Goal: Check status

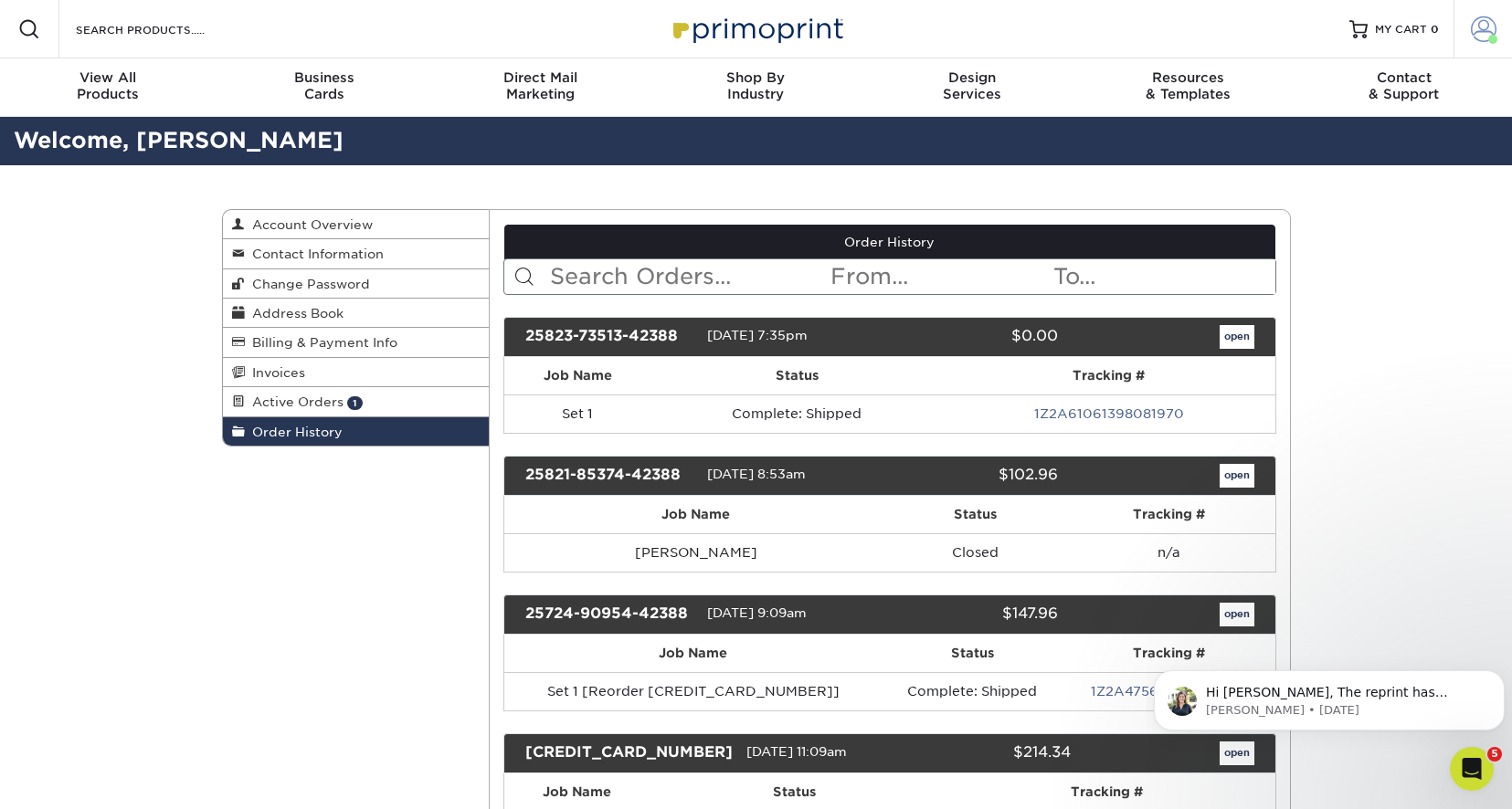
click at [1483, 28] on span at bounding box center [1483, 29] width 26 height 26
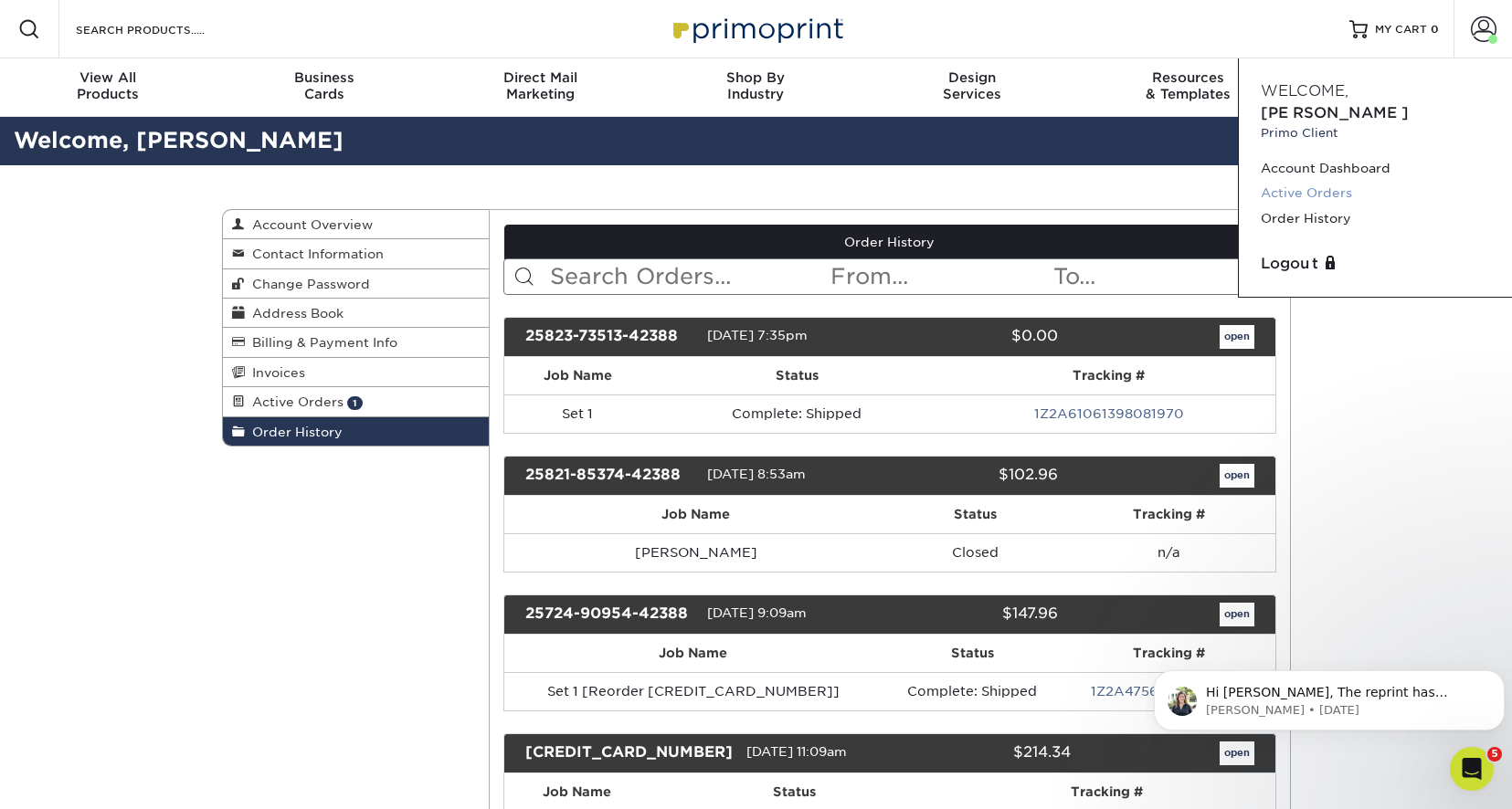
click at [1300, 181] on link "Active Orders" at bounding box center [1374, 193] width 229 height 25
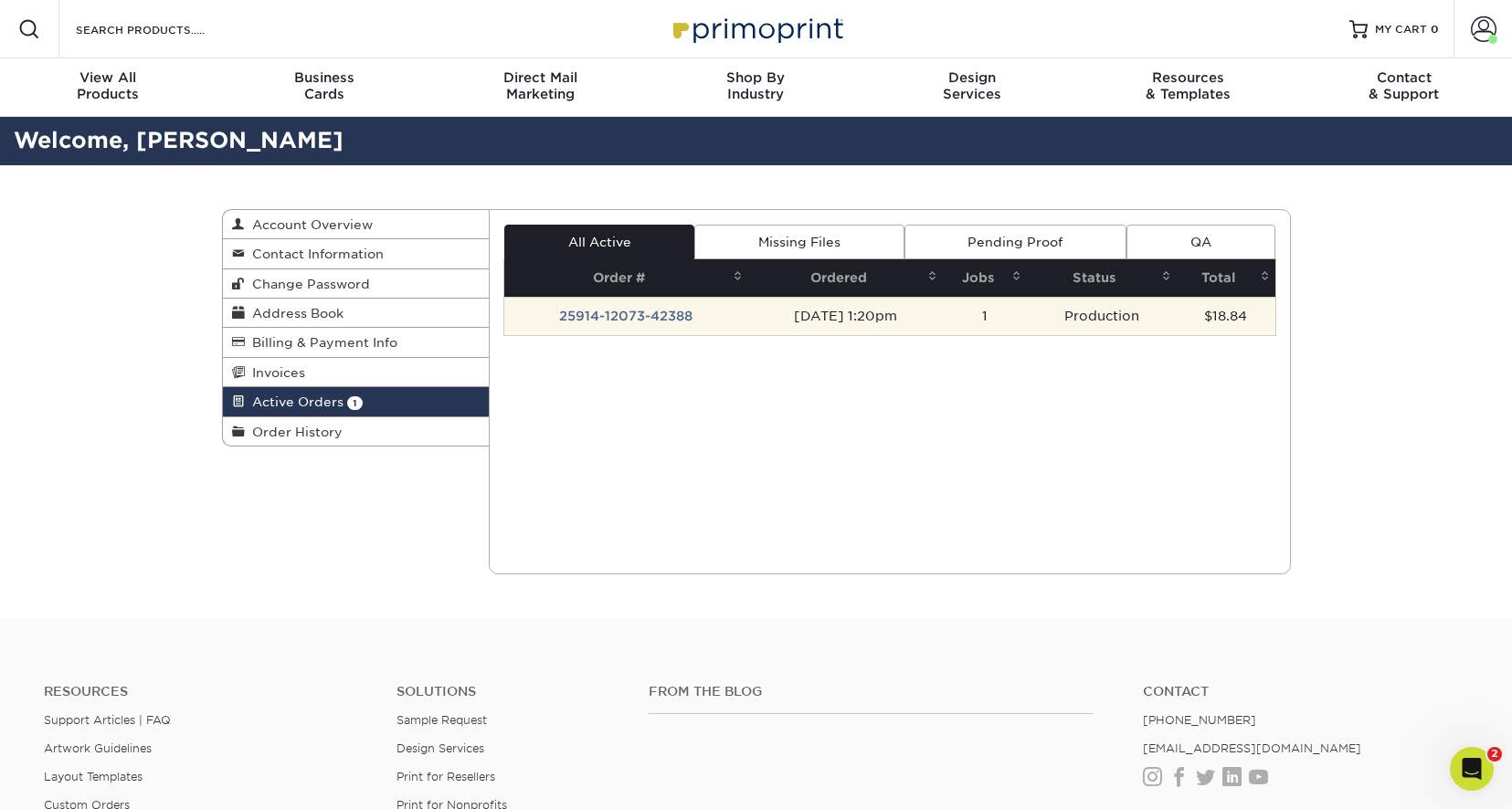
click at [617, 318] on td "25914-12073-42388" at bounding box center [626, 316] width 243 height 38
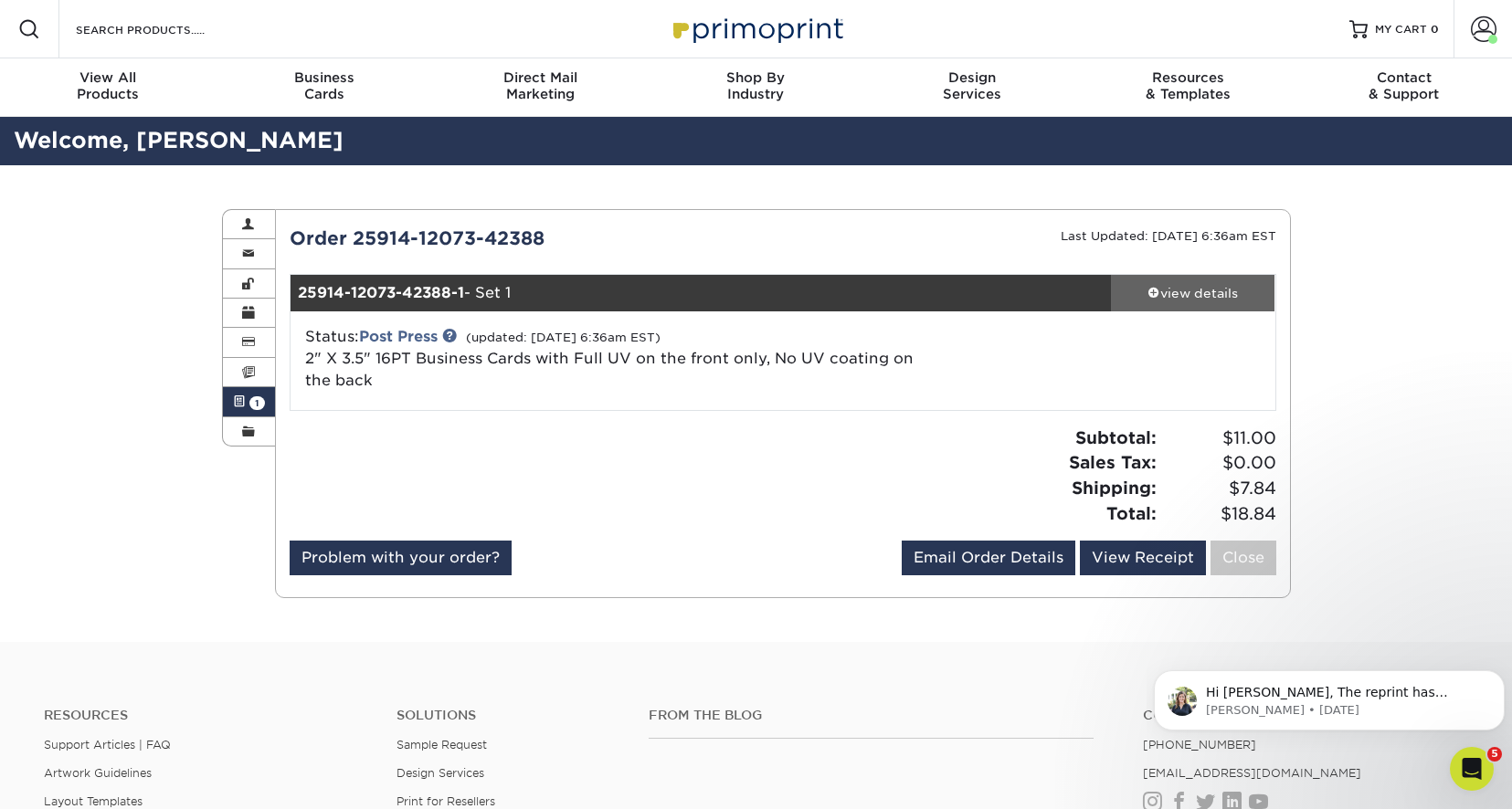
click at [1211, 291] on div "view details" at bounding box center [1192, 293] width 165 height 18
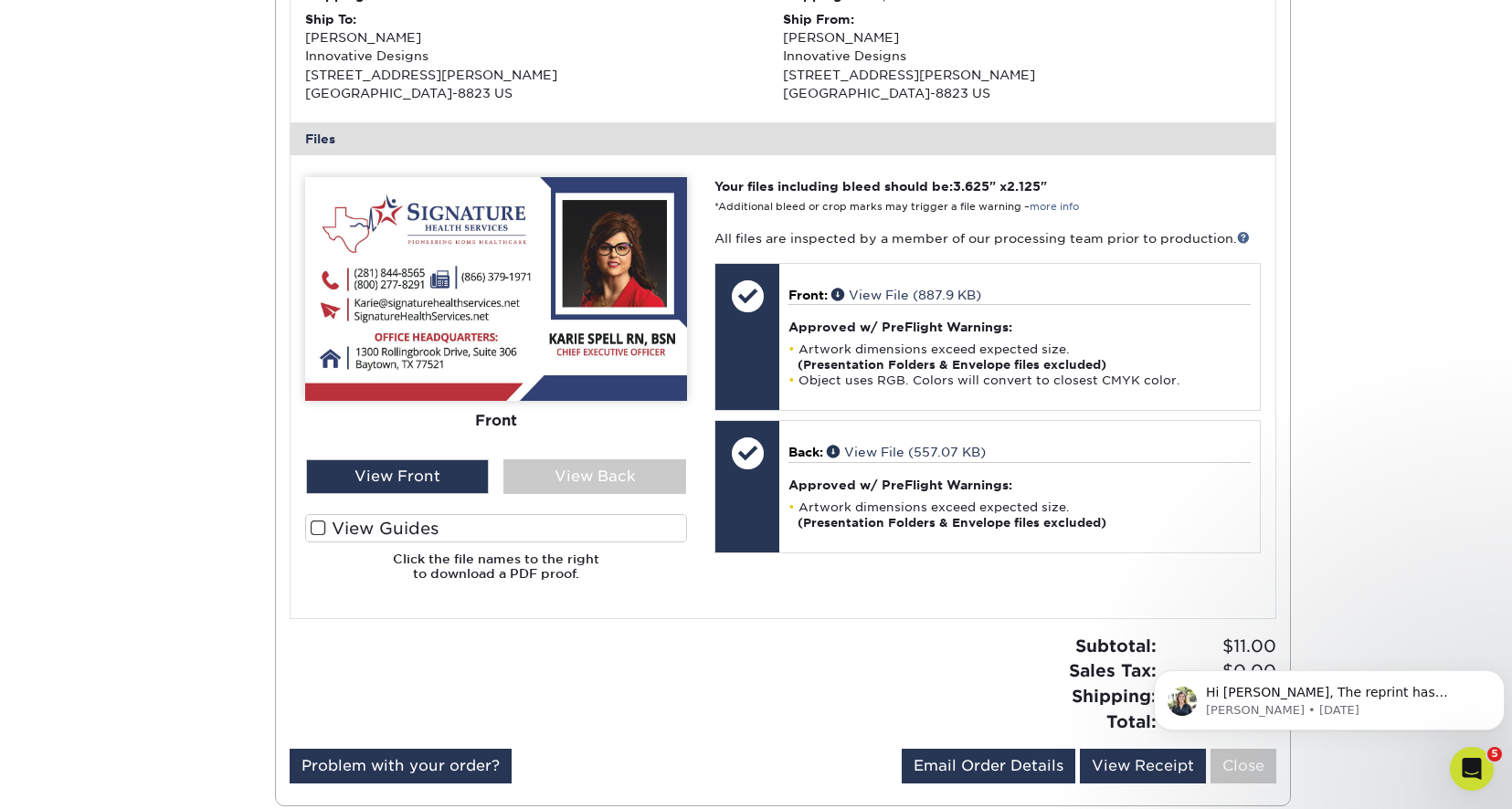
scroll to position [639, 0]
